Goal: Task Accomplishment & Management: Complete application form

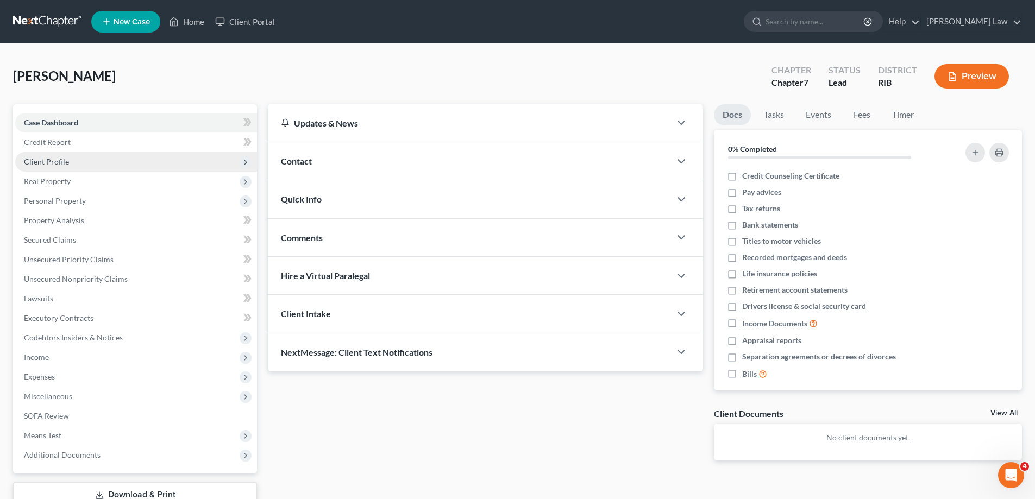
click at [71, 167] on span "Client Profile" at bounding box center [136, 162] width 242 height 20
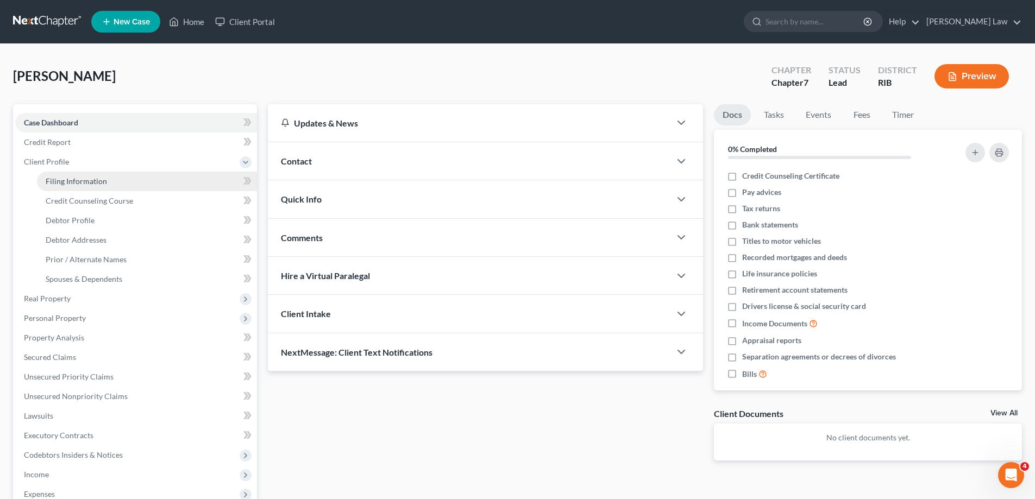
click at [114, 178] on link "Filing Information" at bounding box center [147, 182] width 220 height 20
select select "1"
select select "0"
select select "71"
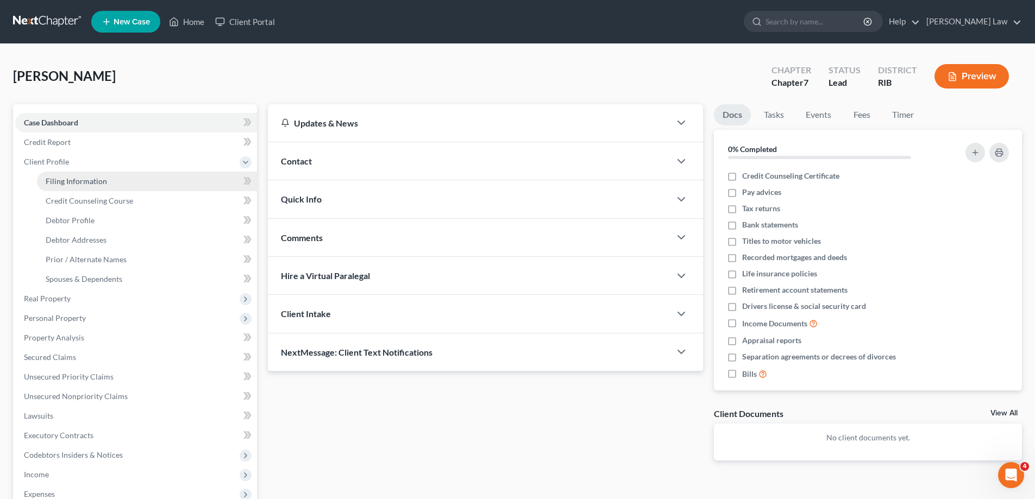
select select "41"
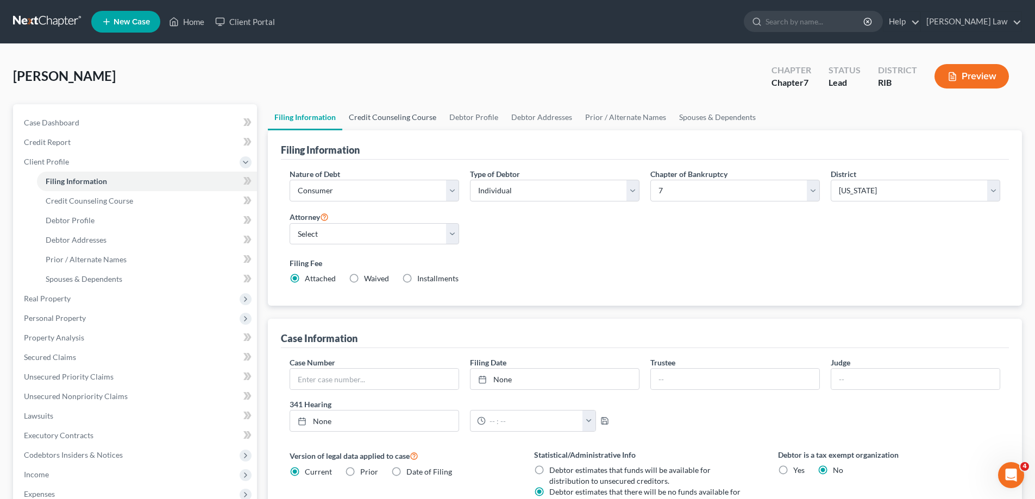
click at [385, 115] on link "Credit Counseling Course" at bounding box center [392, 117] width 101 height 26
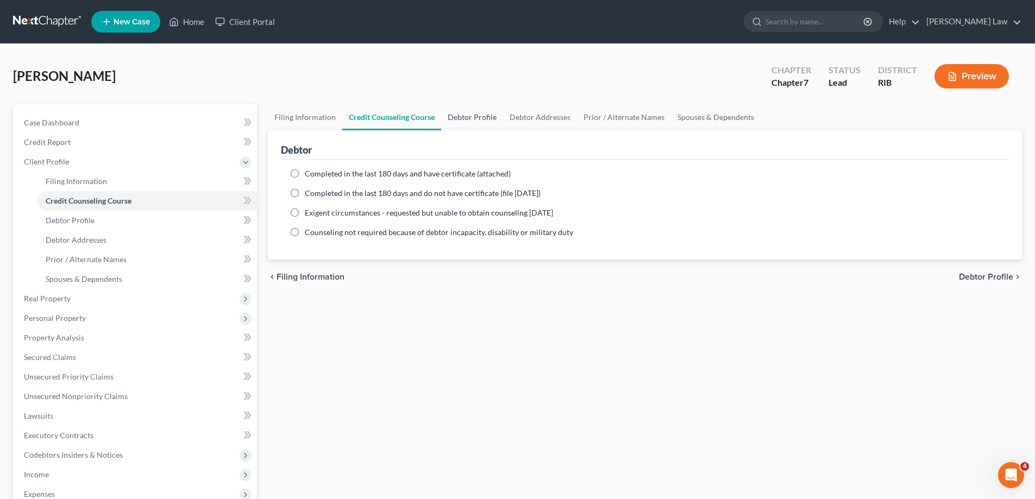
click at [482, 117] on link "Debtor Profile" at bounding box center [472, 117] width 62 height 26
select select "0"
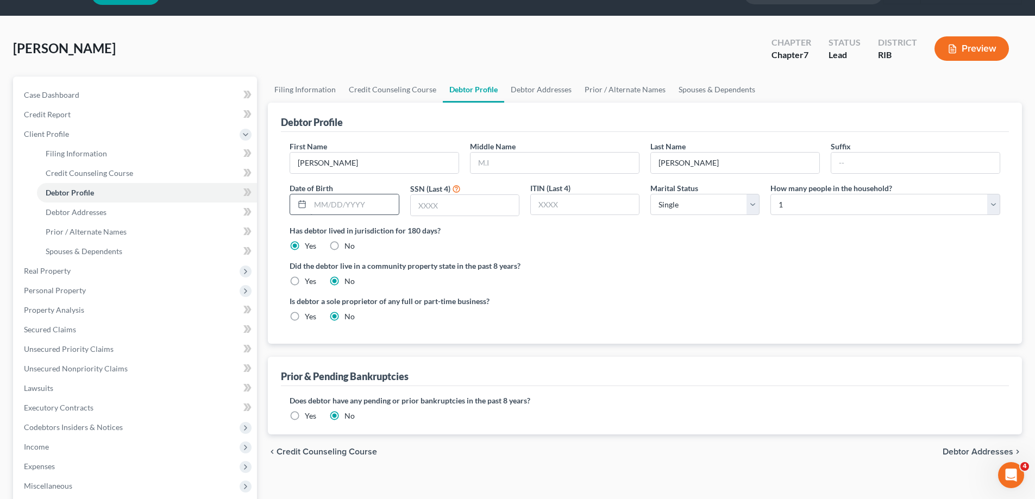
scroll to position [54, 0]
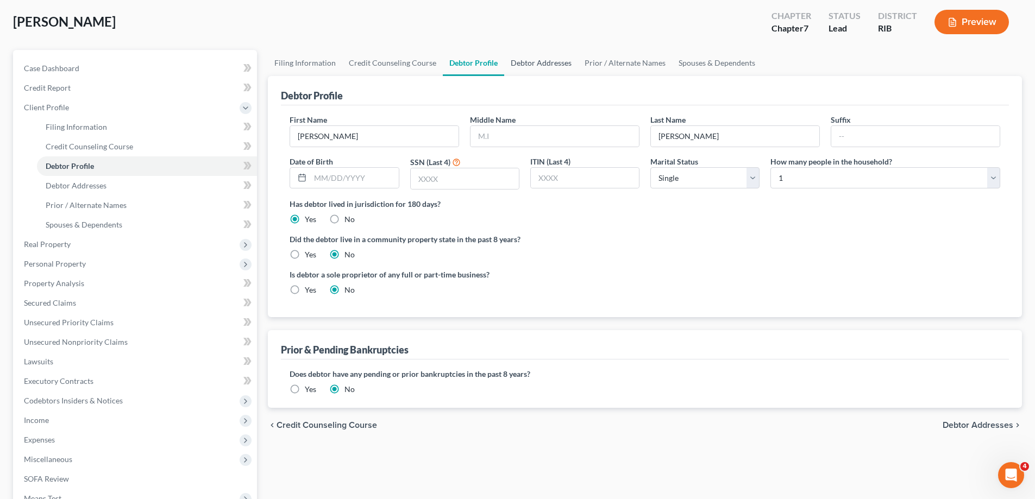
click at [548, 62] on link "Debtor Addresses" at bounding box center [541, 63] width 74 height 26
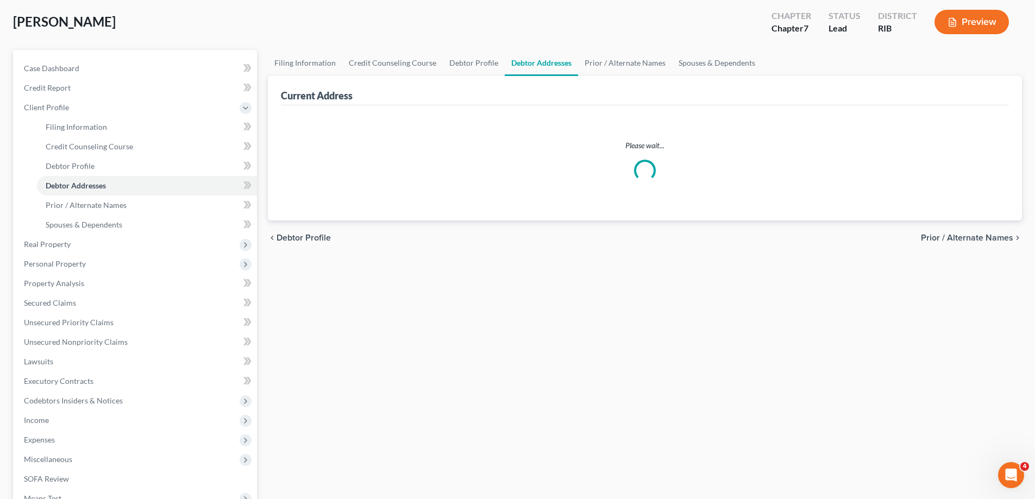
select select "0"
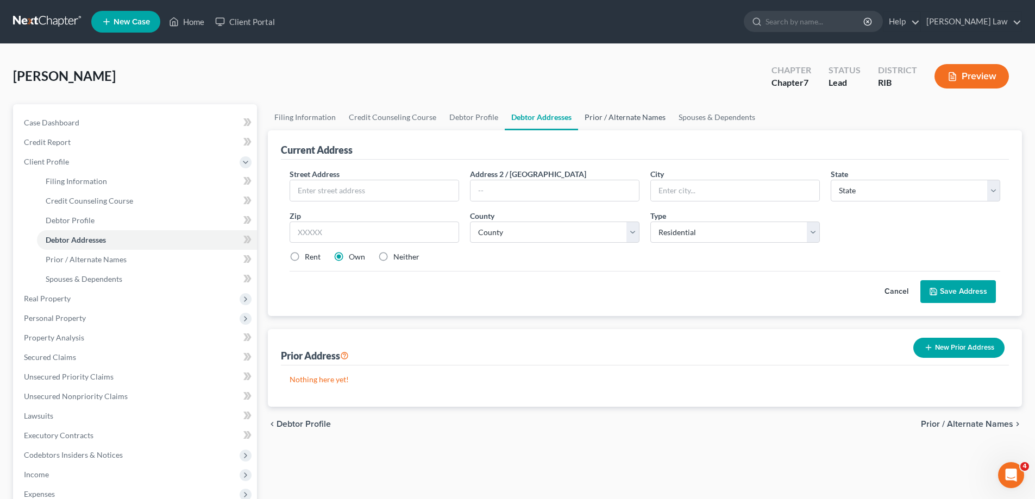
click at [632, 117] on link "Prior / Alternate Names" at bounding box center [625, 117] width 94 height 26
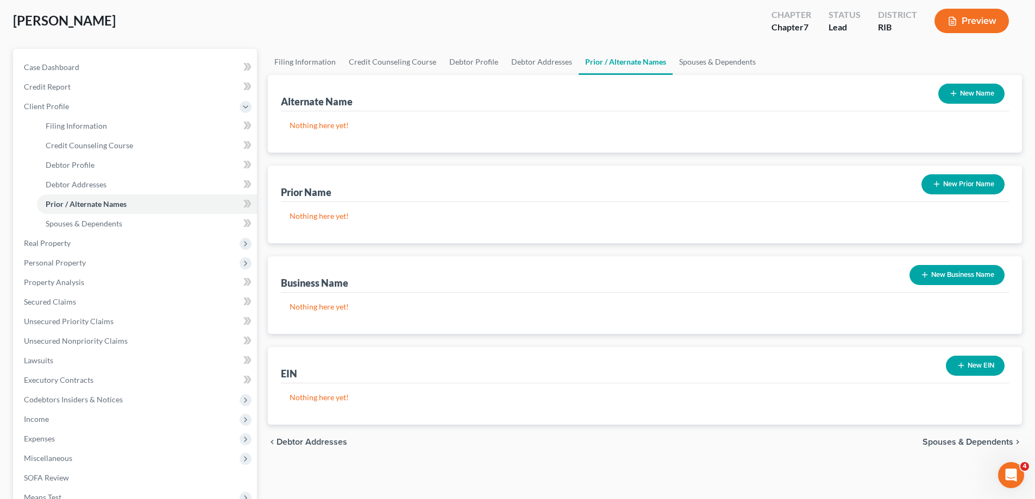
scroll to position [54, 0]
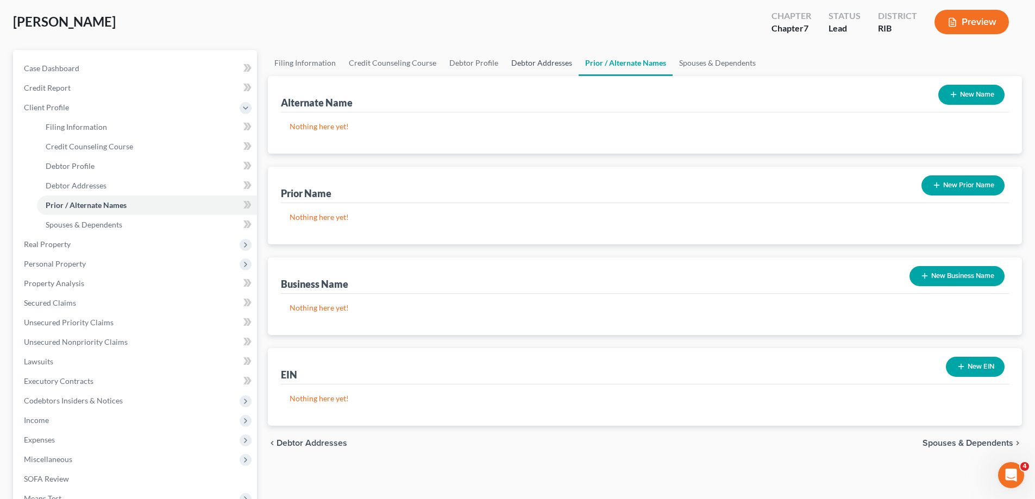
click at [539, 61] on link "Debtor Addresses" at bounding box center [542, 63] width 74 height 26
select select "0"
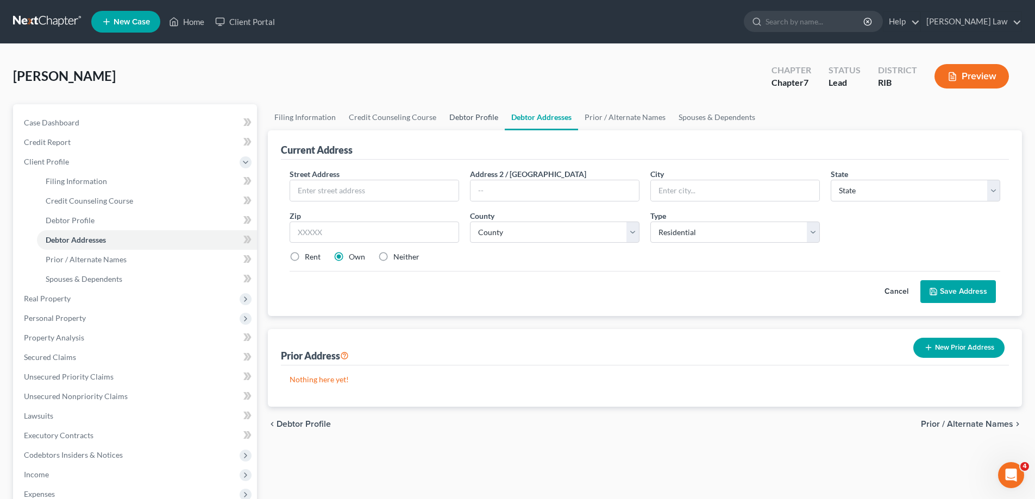
click at [462, 116] on link "Debtor Profile" at bounding box center [474, 117] width 62 height 26
select select "0"
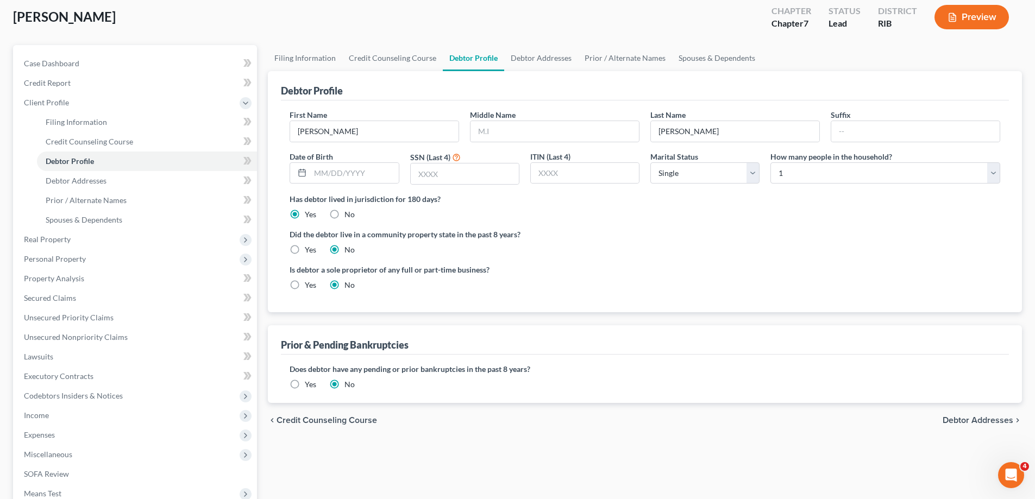
scroll to position [33, 0]
